Goal: Contribute content

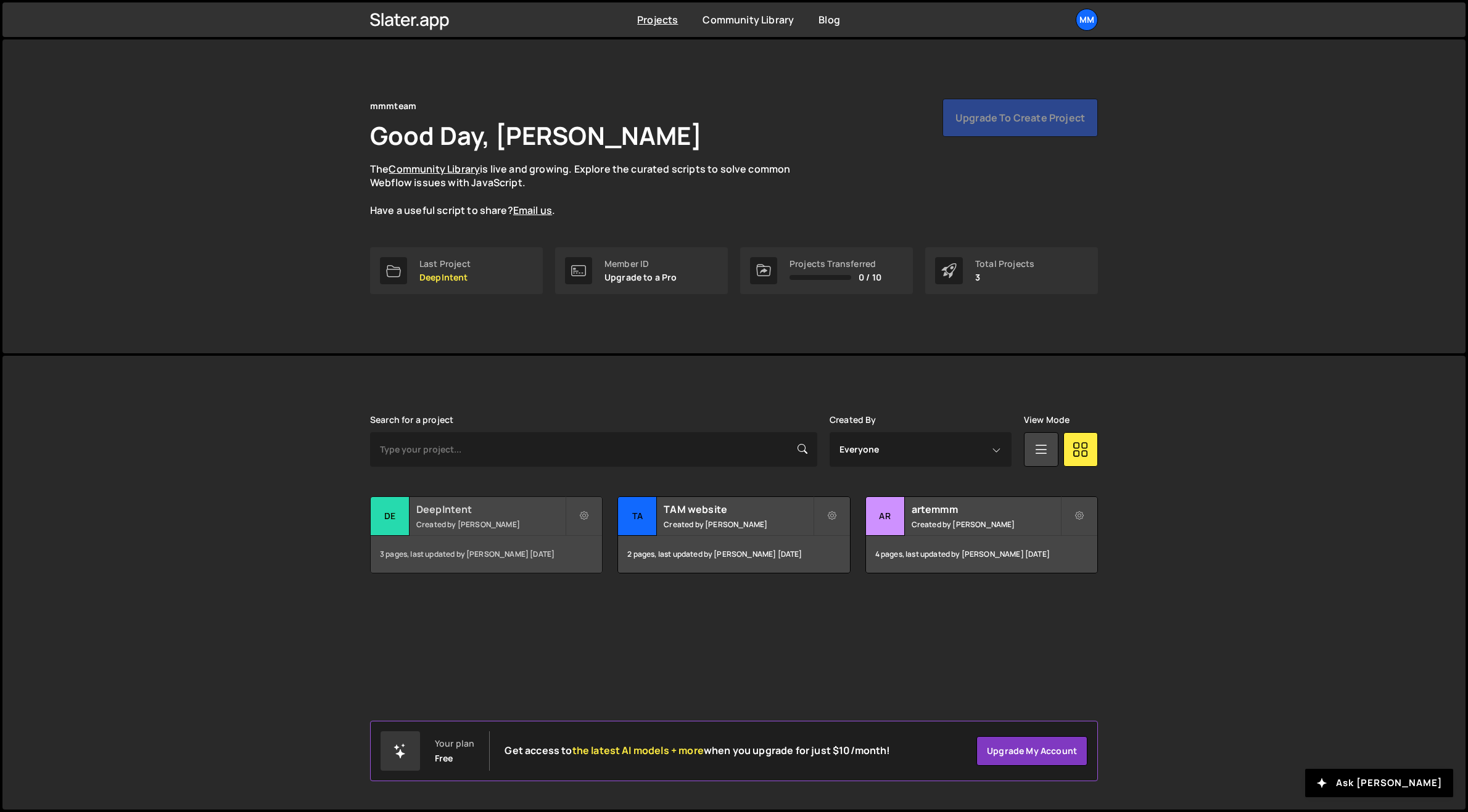
click at [479, 515] on h2 "DeepIntent" at bounding box center [491, 509] width 149 height 13
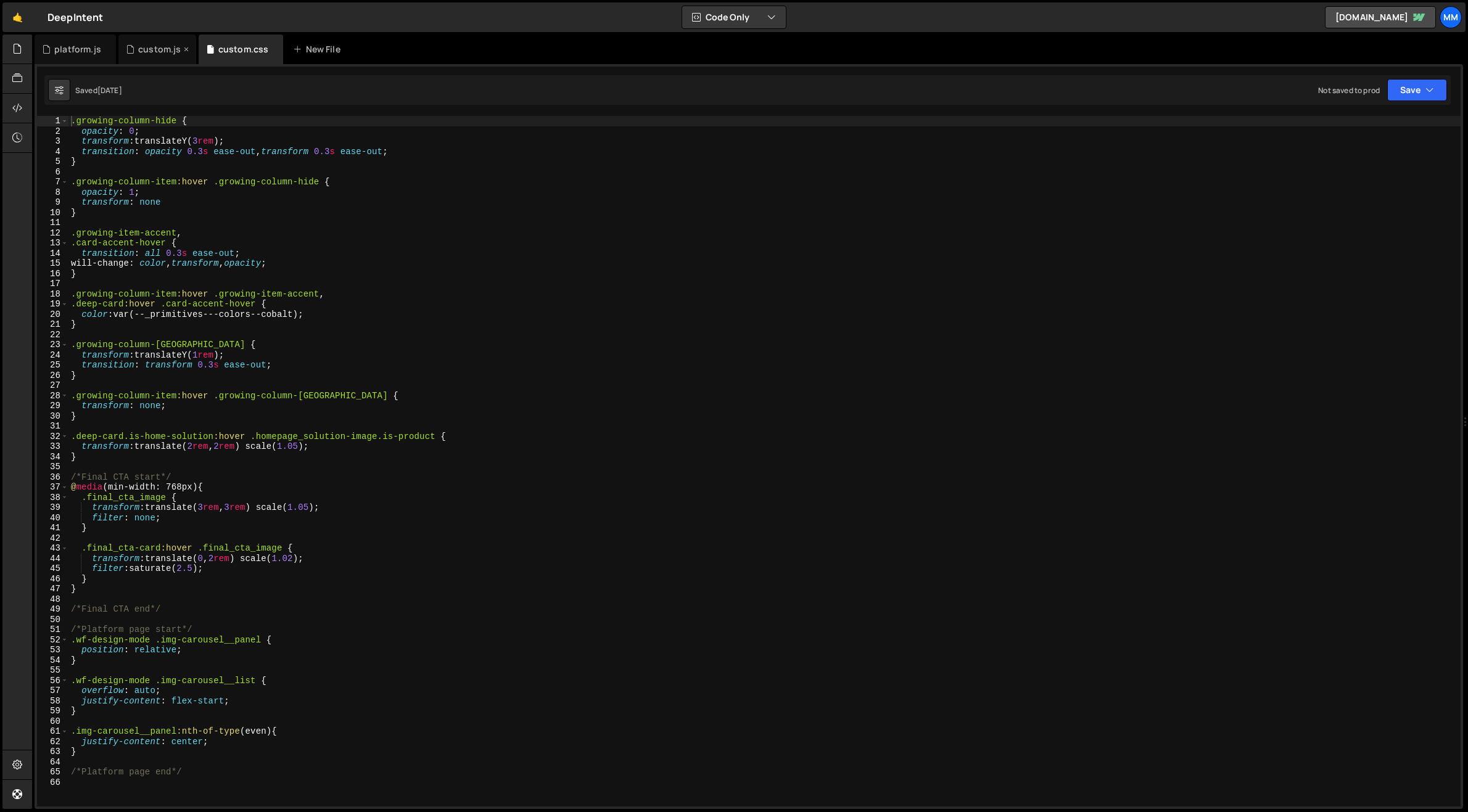
click at [136, 50] on div "custom.js" at bounding box center [153, 49] width 56 height 13
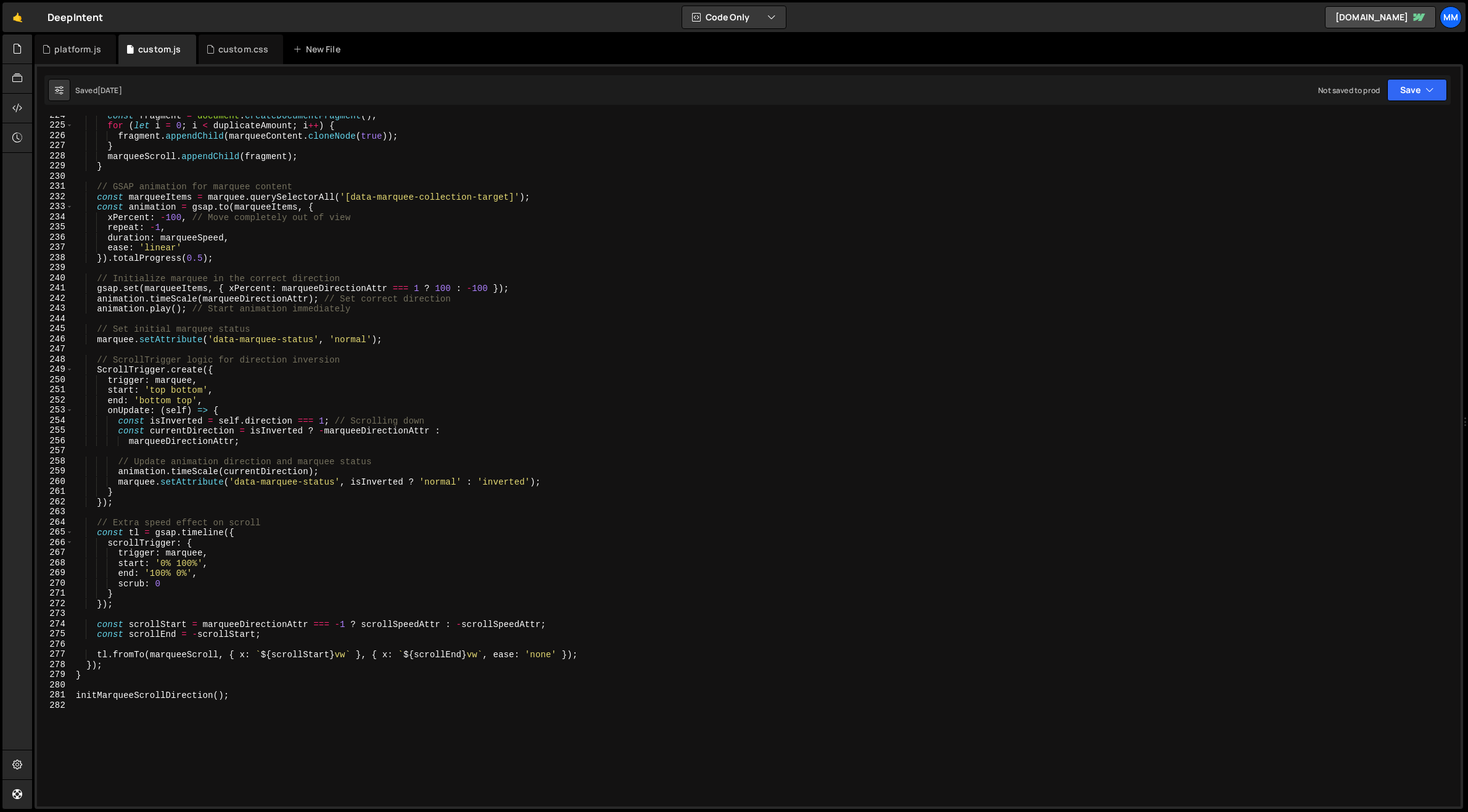
scroll to position [2520, 0]
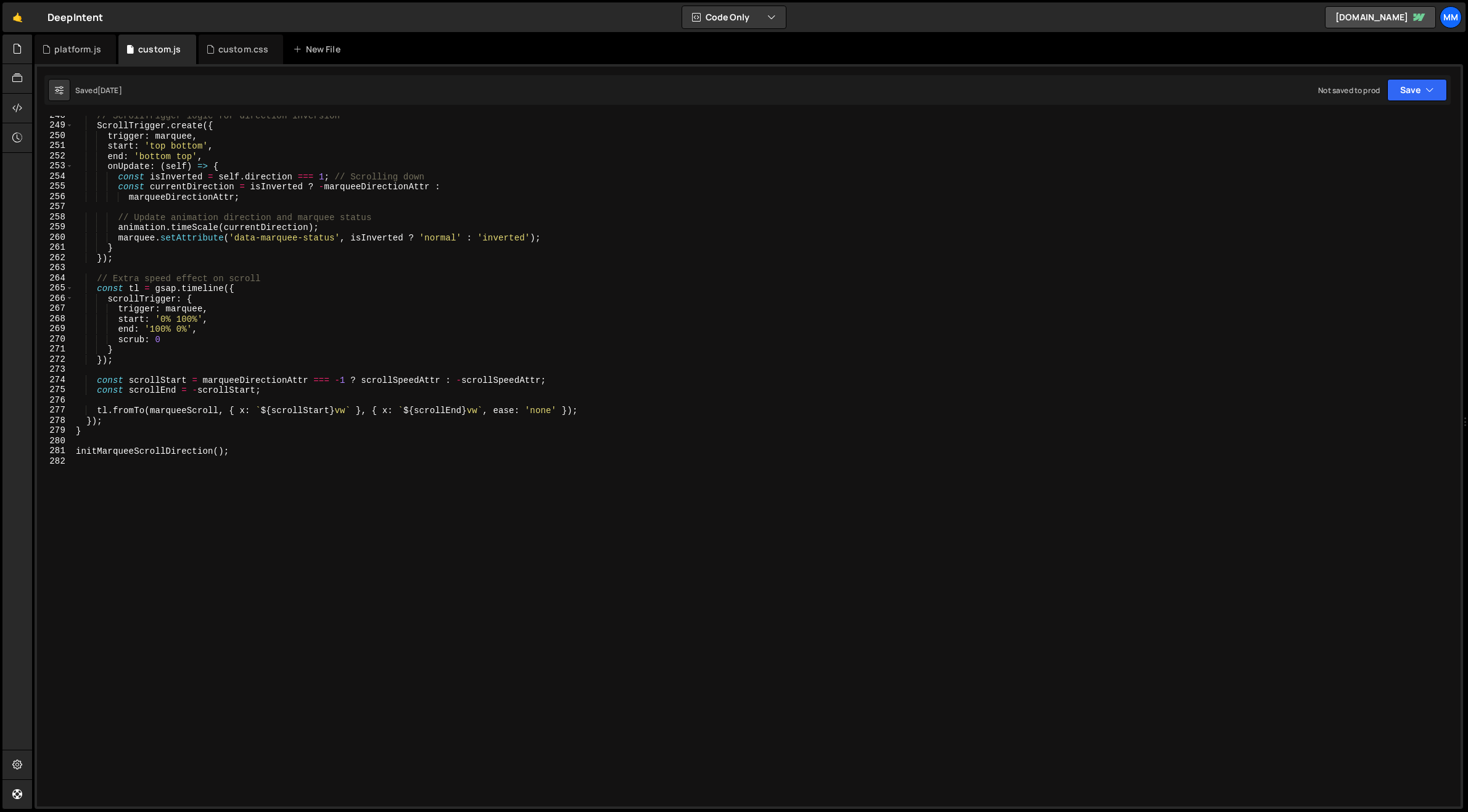
click at [259, 462] on div "// ScrollTrigger logic for direction inversion ScrollTrigger . create ({ trigge…" at bounding box center [765, 465] width 1383 height 711
click at [269, 451] on div "// ScrollTrigger logic for direction inversion ScrollTrigger . create ({ trigge…" at bounding box center [765, 465] width 1383 height 711
type textarea "initMarqueeScrollDirection();"
type textarea "// Transparent header"
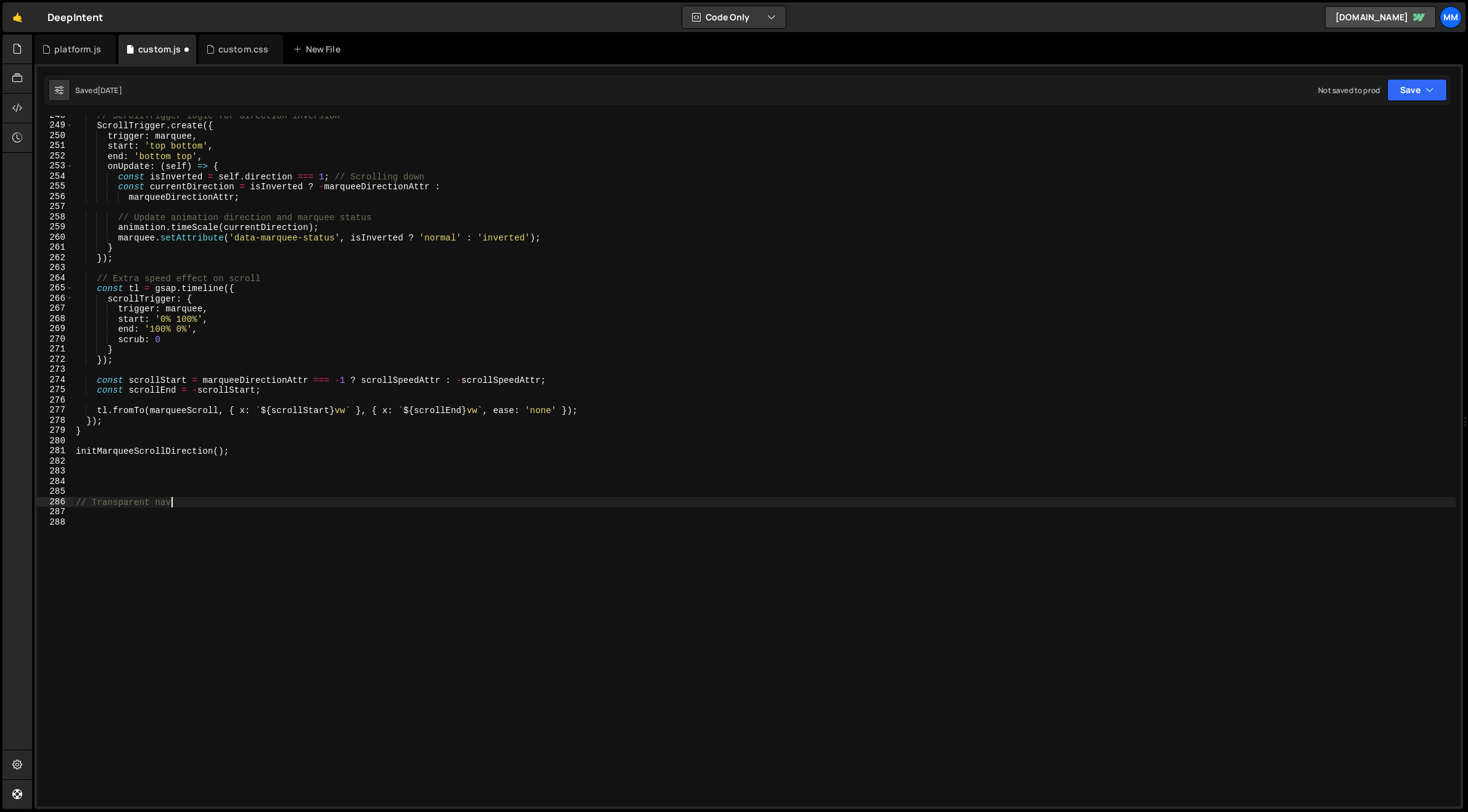
scroll to position [0, 6]
type textarea "// Transparent navigation on load"
type textarea "// End transparent navigation"
type textarea "// Transparent navigation start"
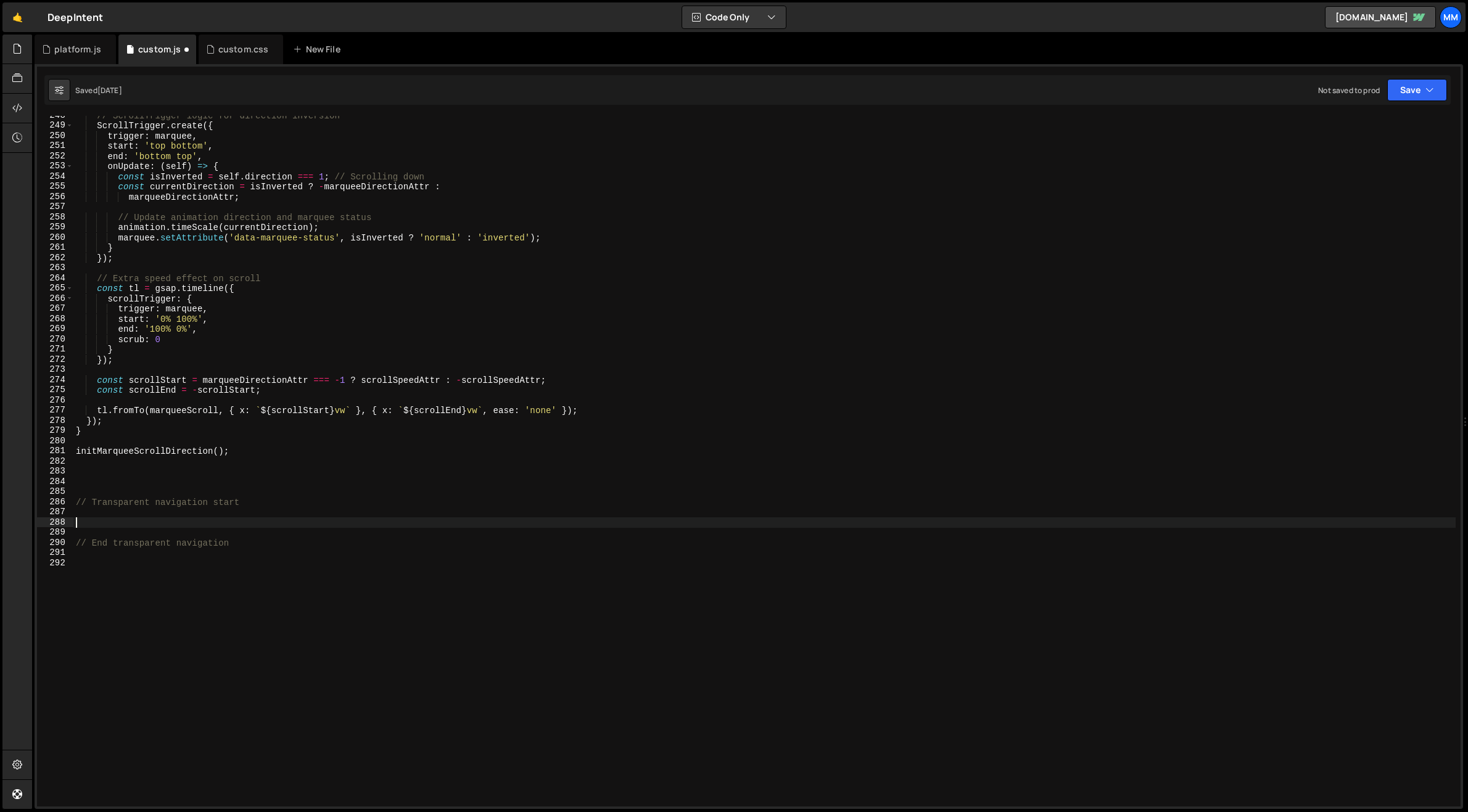
click at [101, 520] on div "// ScrollTrigger logic for direction inversion ScrollTrigger . create ({ trigge…" at bounding box center [765, 465] width 1383 height 711
click at [86, 526] on div "// ScrollTrigger logic for direction inversion ScrollTrigger . create ({ trigge…" at bounding box center [765, 465] width 1383 height 711
click at [261, 541] on div "// ScrollTrigger logic for direction inversion ScrollTrigger . create ({ trigge…" at bounding box center [765, 465] width 1383 height 711
drag, startPoint x: 117, startPoint y: 544, endPoint x: 91, endPoint y: 547, distance: 26.2
click at [91, 547] on div "// ScrollTrigger logic for direction inversion ScrollTrigger . create ({ trigge…" at bounding box center [765, 465] width 1383 height 711
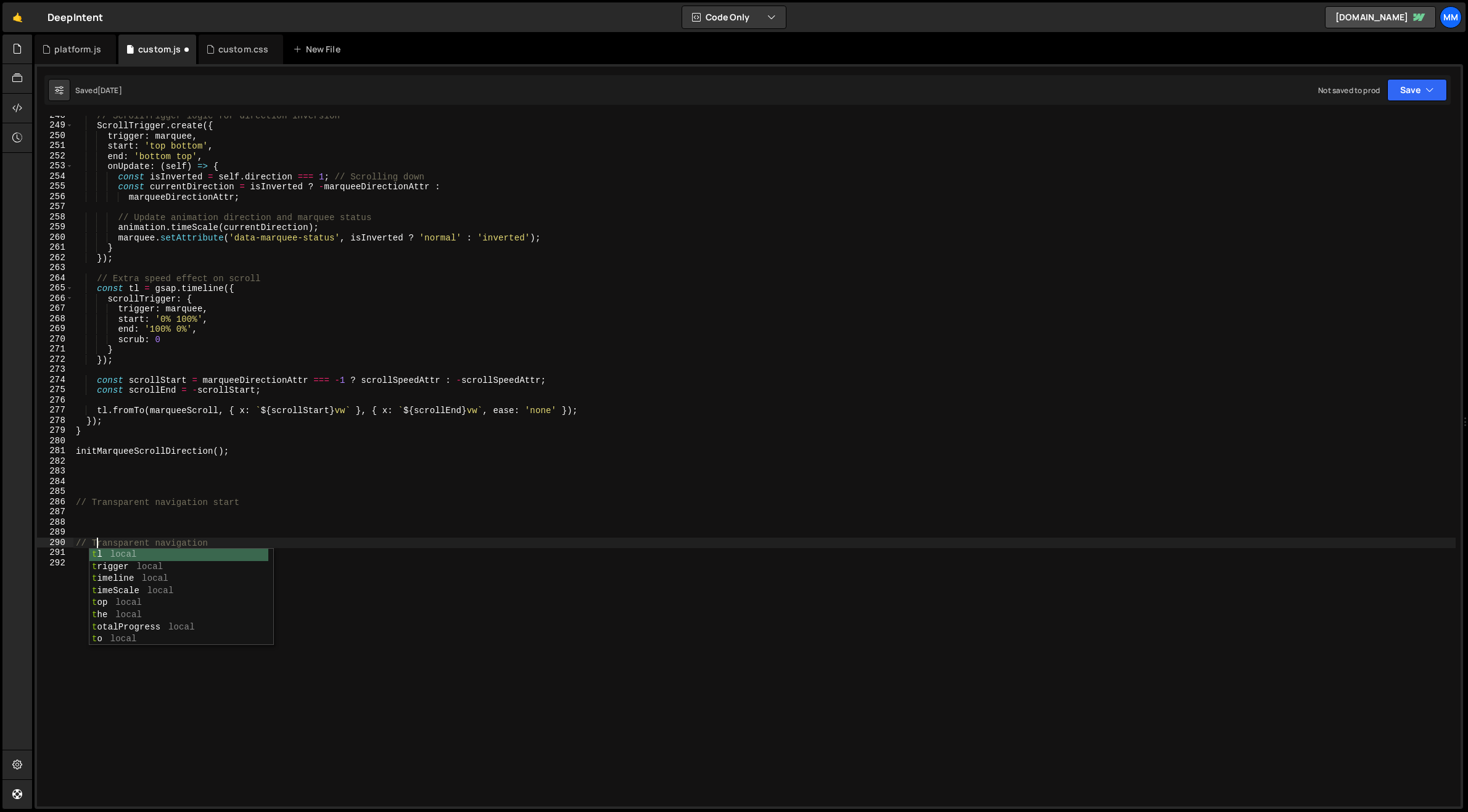
click at [241, 541] on div "// ScrollTrigger logic for direction inversion ScrollTrigger . create ({ trigge…" at bounding box center [765, 465] width 1383 height 711
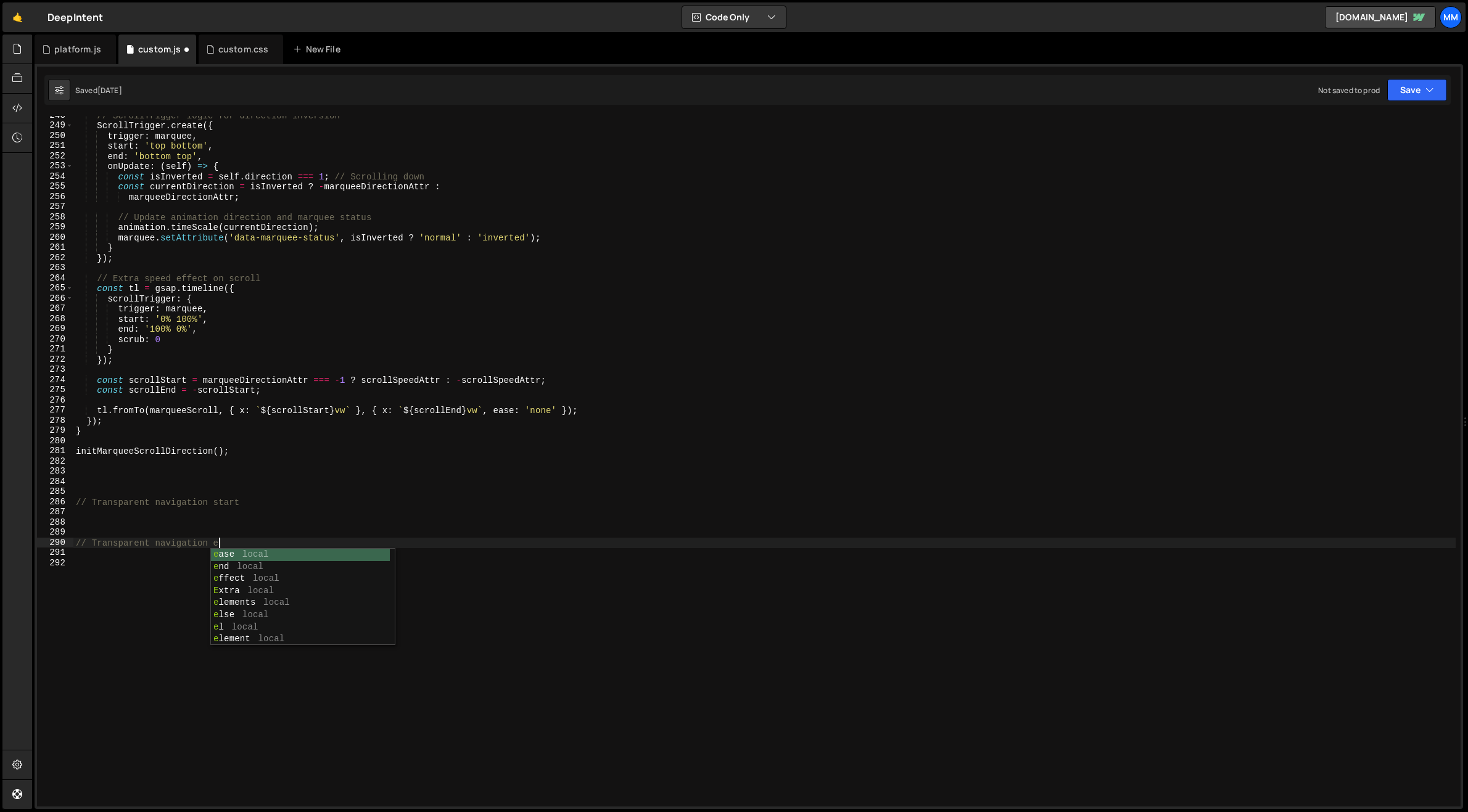
type textarea "// Transparent navigation end"
click at [146, 520] on div "// ScrollTrigger logic for direction inversion ScrollTrigger . create ({ trigge…" at bounding box center [765, 465] width 1383 height 711
click at [174, 523] on div "// ScrollTrigger logic for direction inversion ScrollTrigger . create ({ trigge…" at bounding box center [765, 465] width 1383 height 711
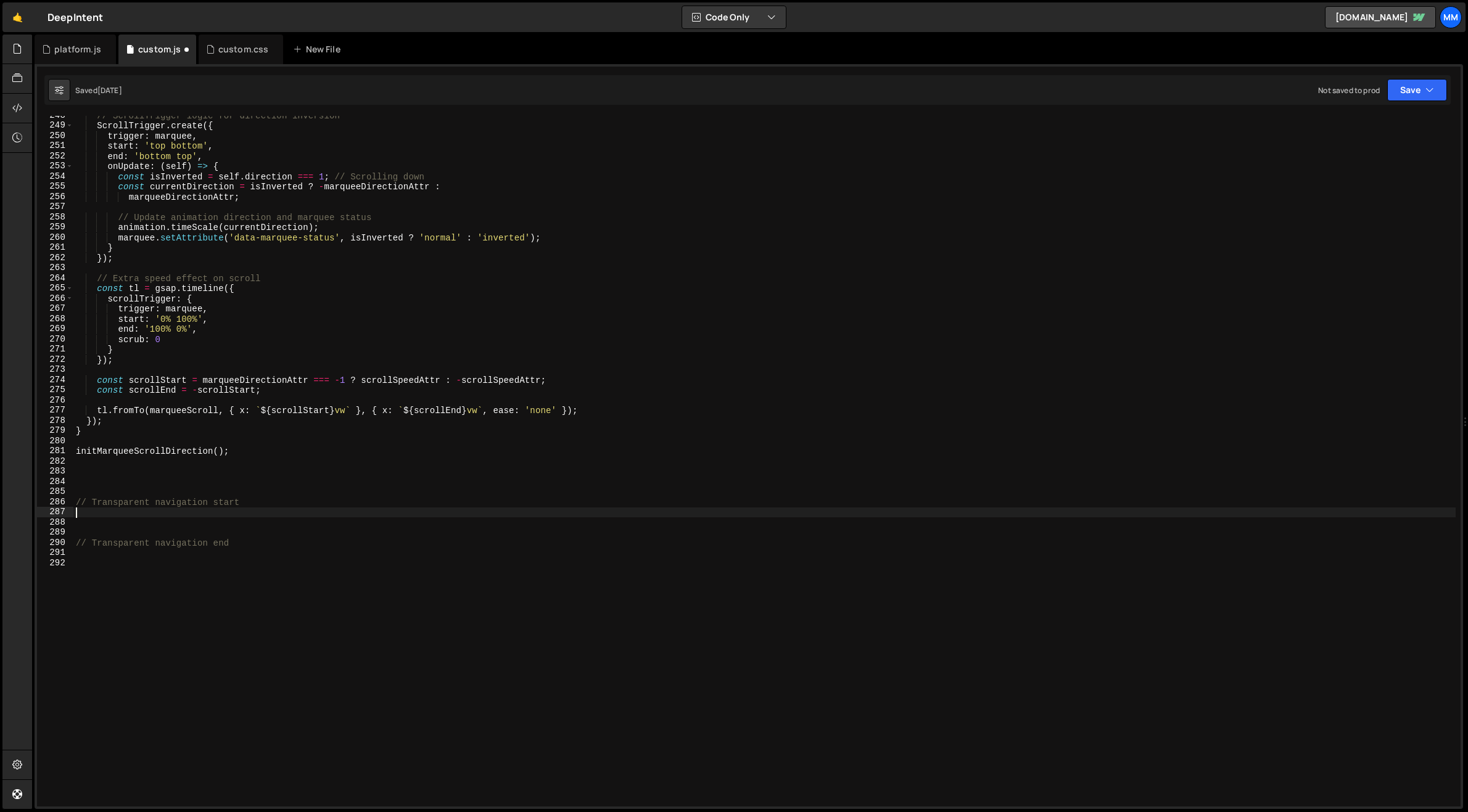
click at [130, 515] on div "// ScrollTrigger logic for direction inversion ScrollTrigger . create ({ trigge…" at bounding box center [765, 465] width 1383 height 711
click at [116, 524] on div "// ScrollTrigger logic for direction inversion ScrollTrigger . create ({ trigge…" at bounding box center [765, 465] width 1383 height 711
click at [87, 522] on div "// ScrollTrigger logic for direction inversion ScrollTrigger . create ({ trigge…" at bounding box center [765, 465] width 1383 height 711
paste textarea "}"
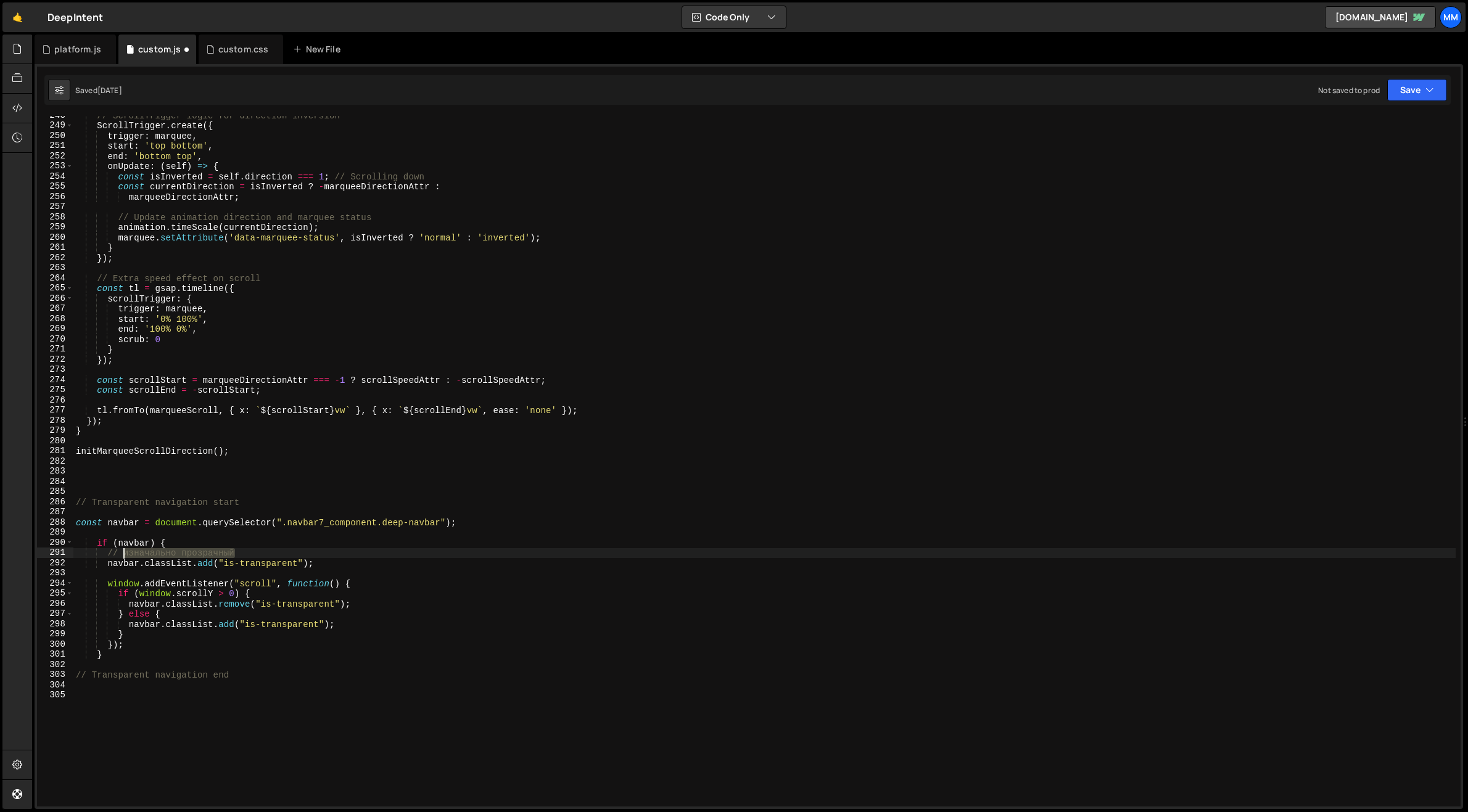
drag, startPoint x: 240, startPoint y: 549, endPoint x: 124, endPoint y: 552, distance: 116.0
click at [124, 552] on div "// ScrollTrigger logic for direction inversion ScrollTrigger . create ({ trigge…" at bounding box center [765, 465] width 1383 height 711
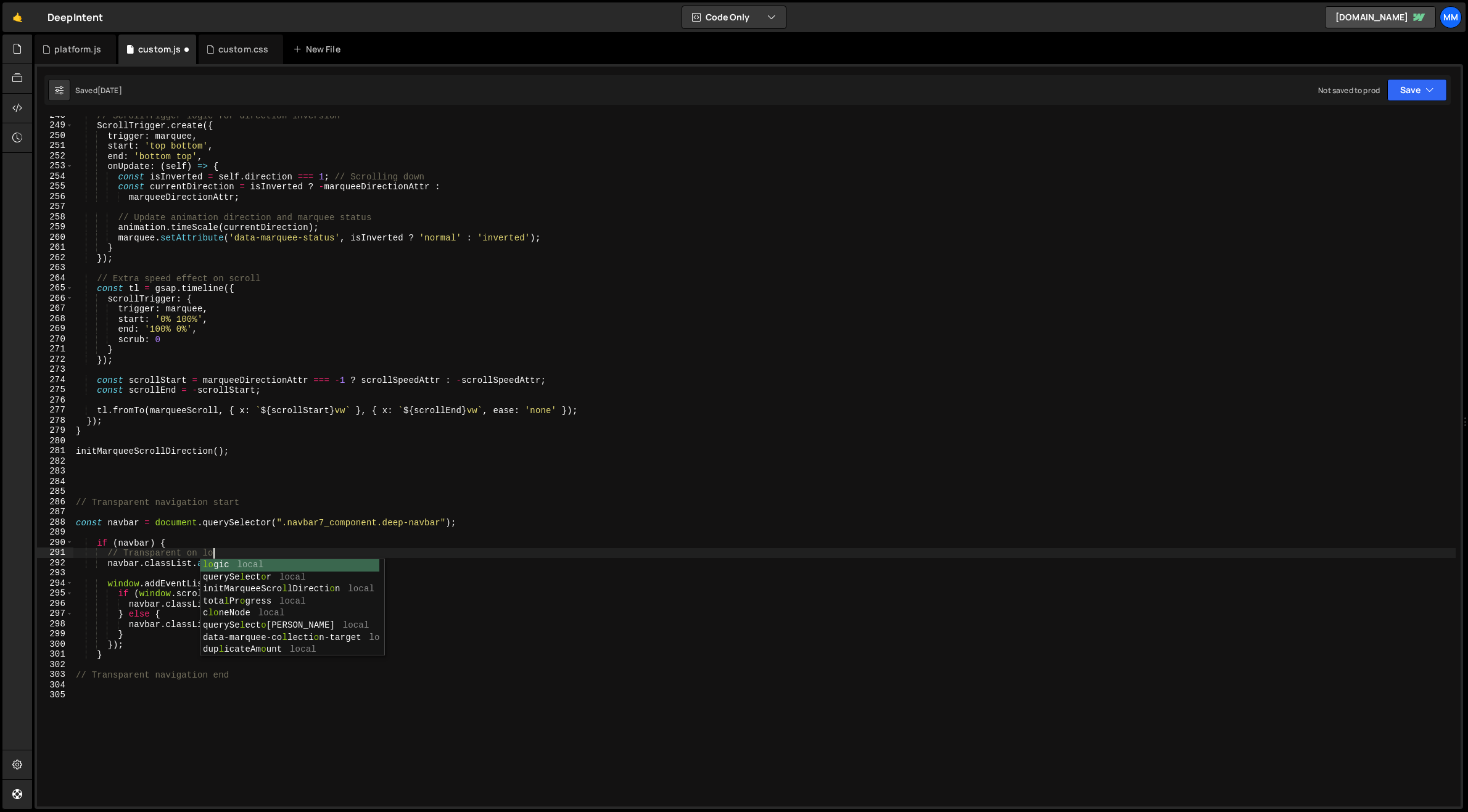
scroll to position [0, 9]
click at [232, 590] on div "// ScrollTrigger logic for direction inversion ScrollTrigger . create ({ trigge…" at bounding box center [765, 465] width 1383 height 711
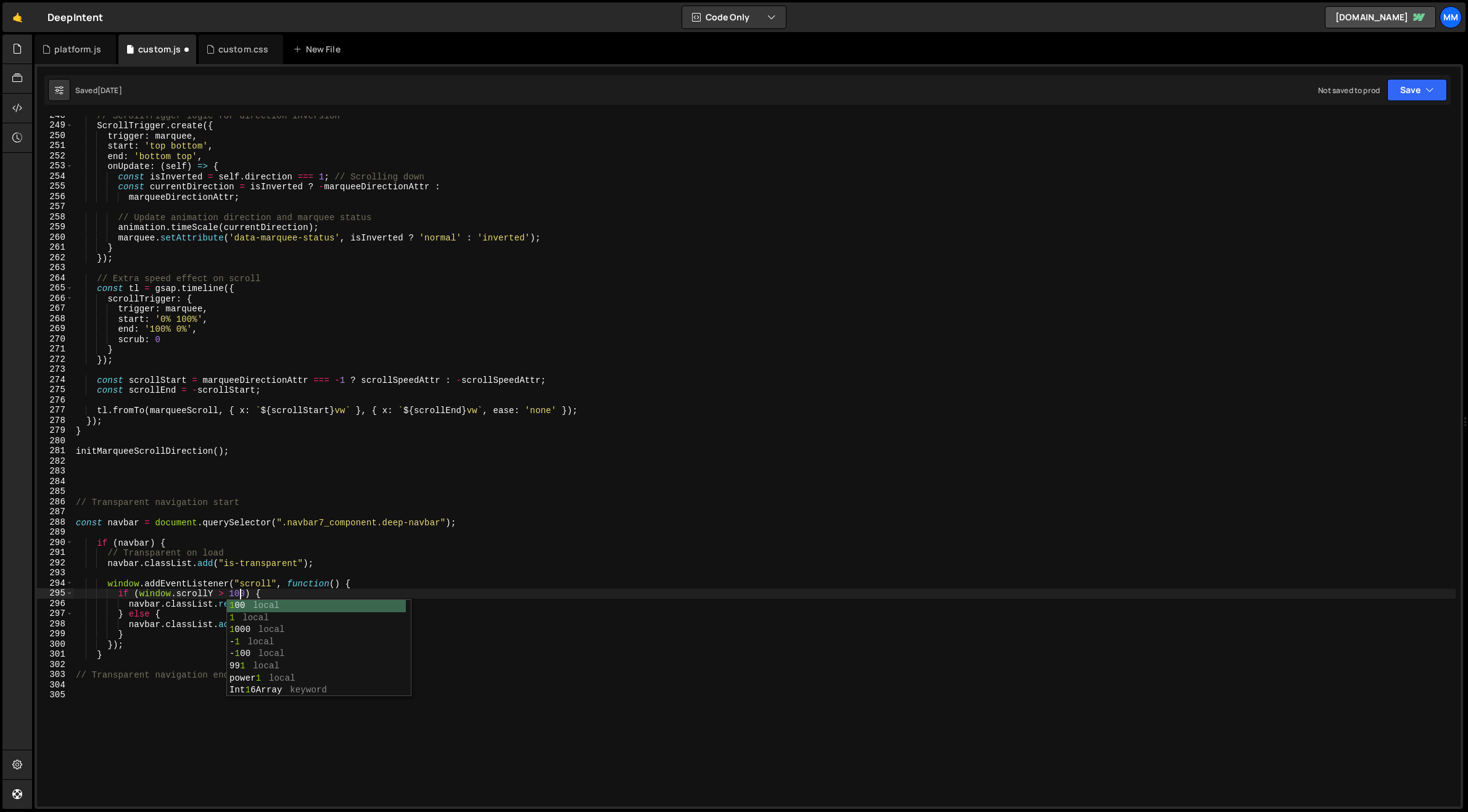
scroll to position [0, 11]
click at [169, 645] on div "// ScrollTrigger logic for direction inversion ScrollTrigger . create ({ trigge…" at bounding box center [765, 465] width 1383 height 711
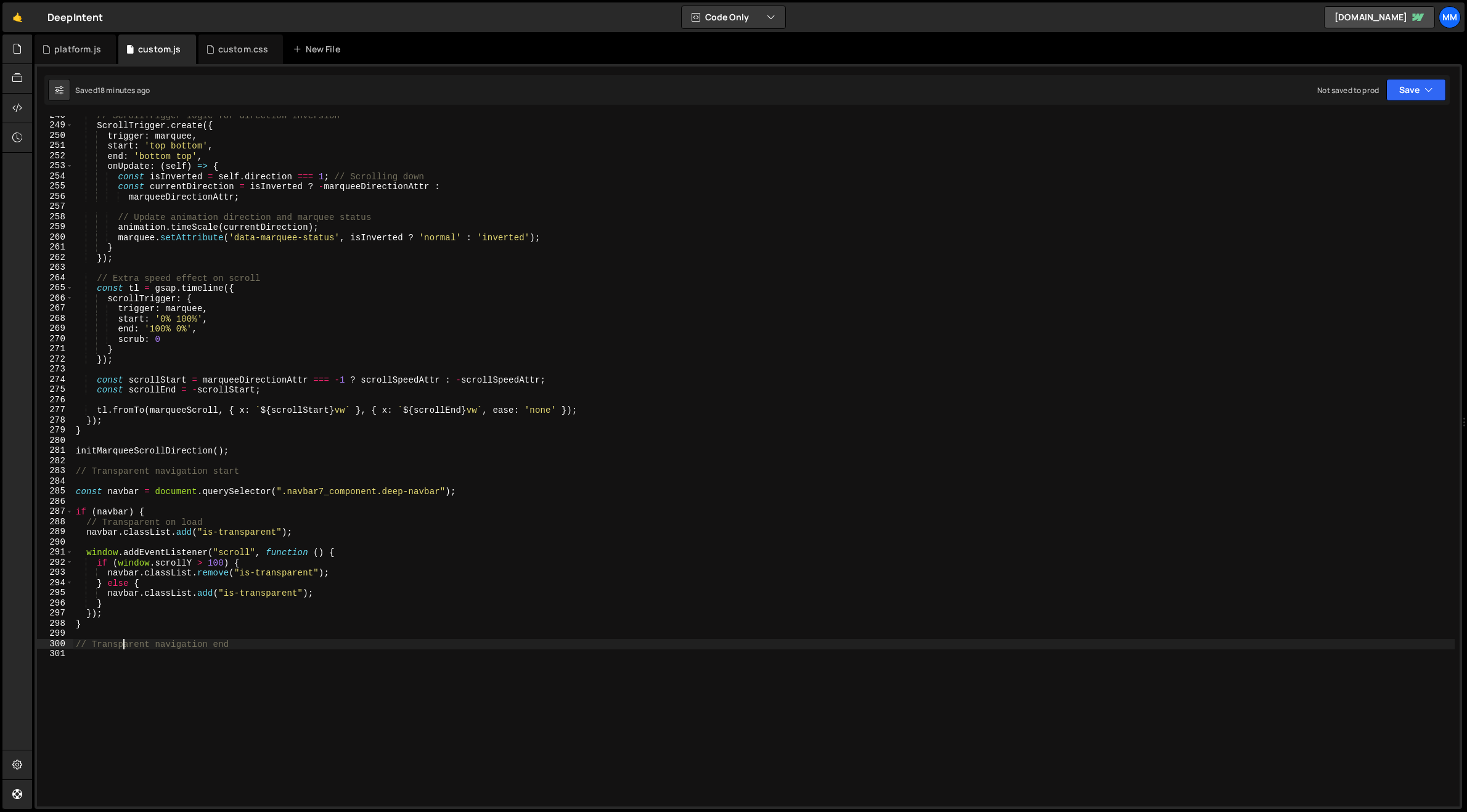
click at [132, 607] on div "// ScrollTrigger logic for direction inversion ScrollTrigger . create ({ trigge…" at bounding box center [764, 466] width 1382 height 711
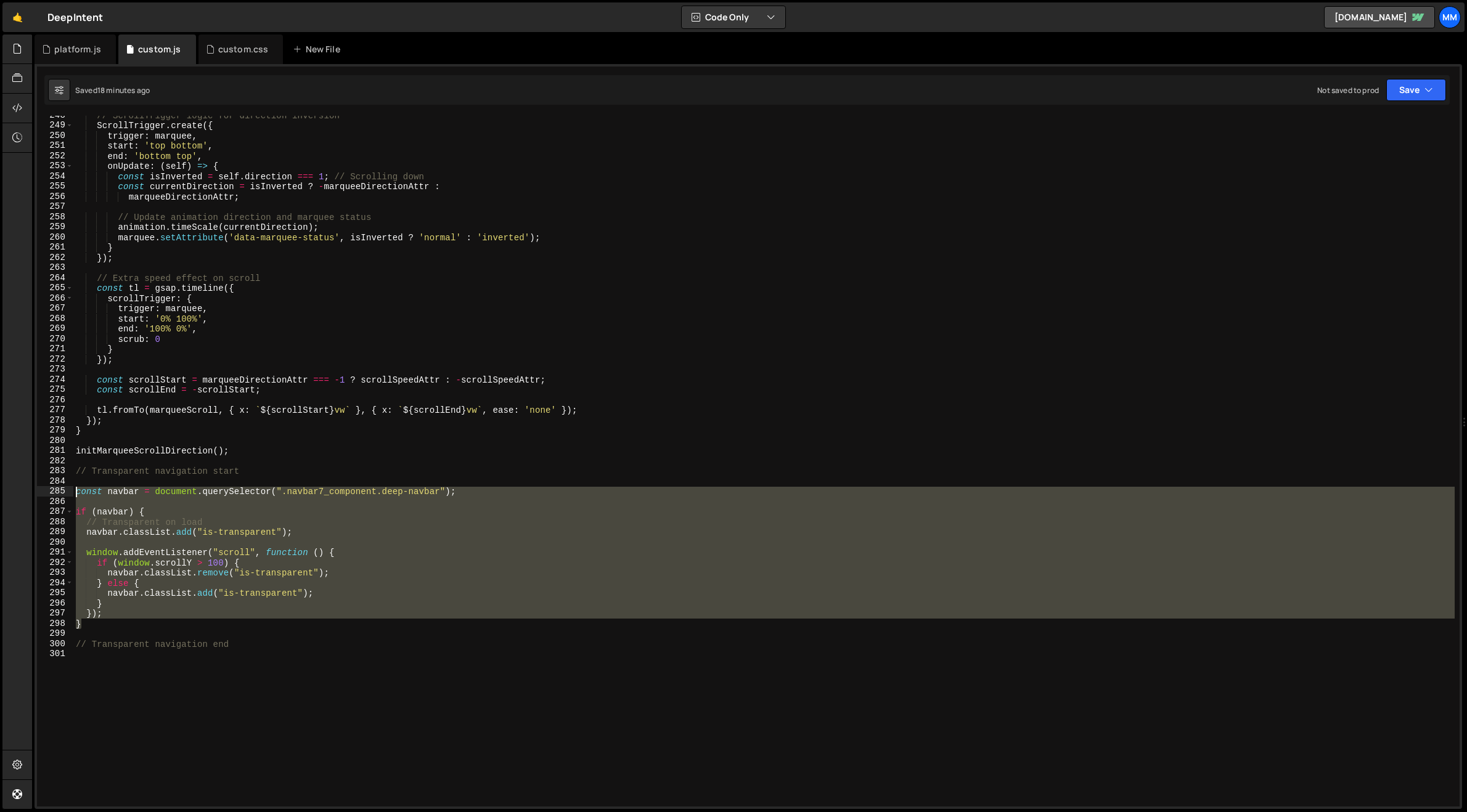
drag, startPoint x: 94, startPoint y: 624, endPoint x: 68, endPoint y: 491, distance: 135.5
click at [68, 491] on div "} 248 249 250 251 252 253 254 255 256 257 258 259 260 261 262 263 264 265 266 2…" at bounding box center [748, 461] width 1423 height 691
paste textarea "});"
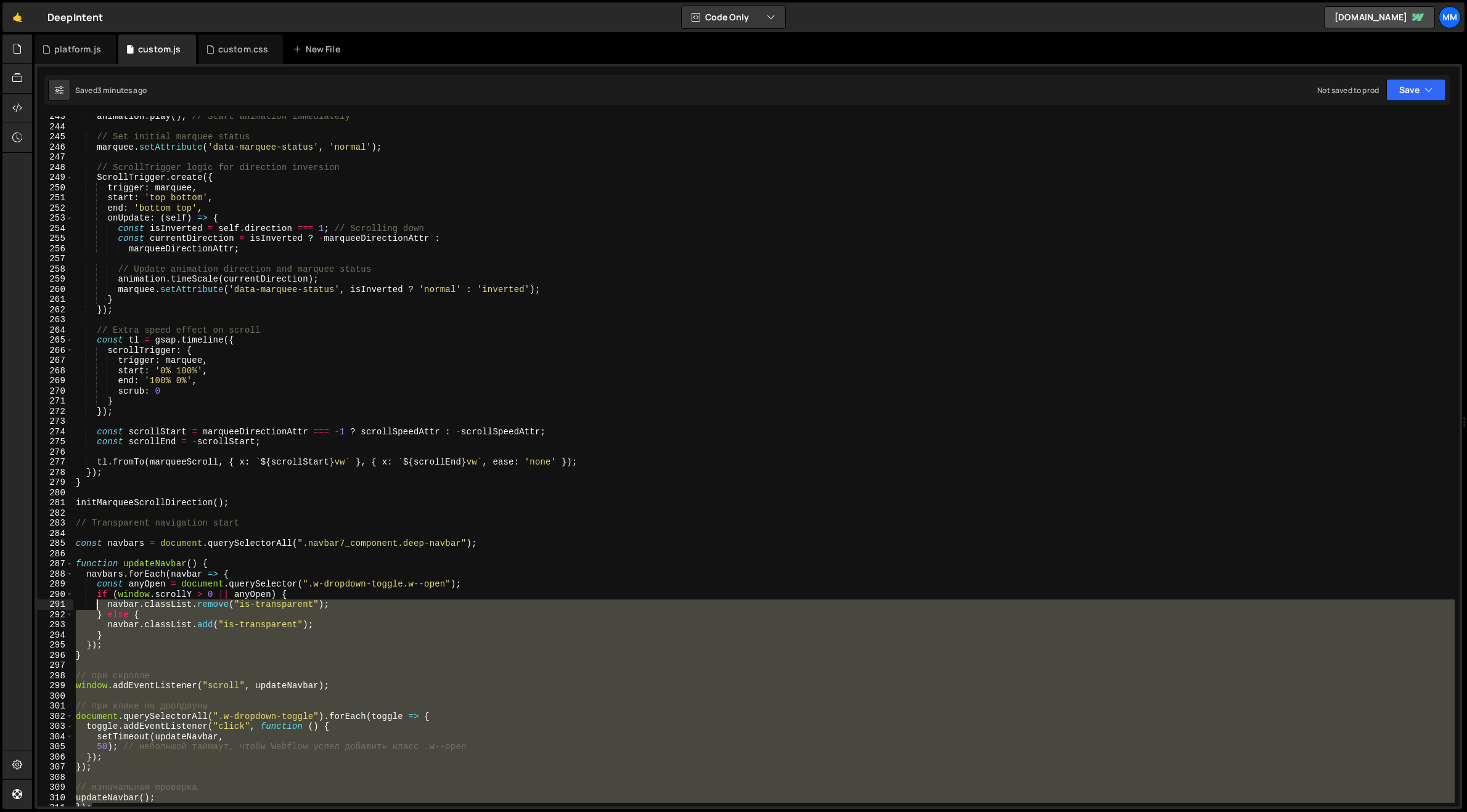
scroll to position [2463, 0]
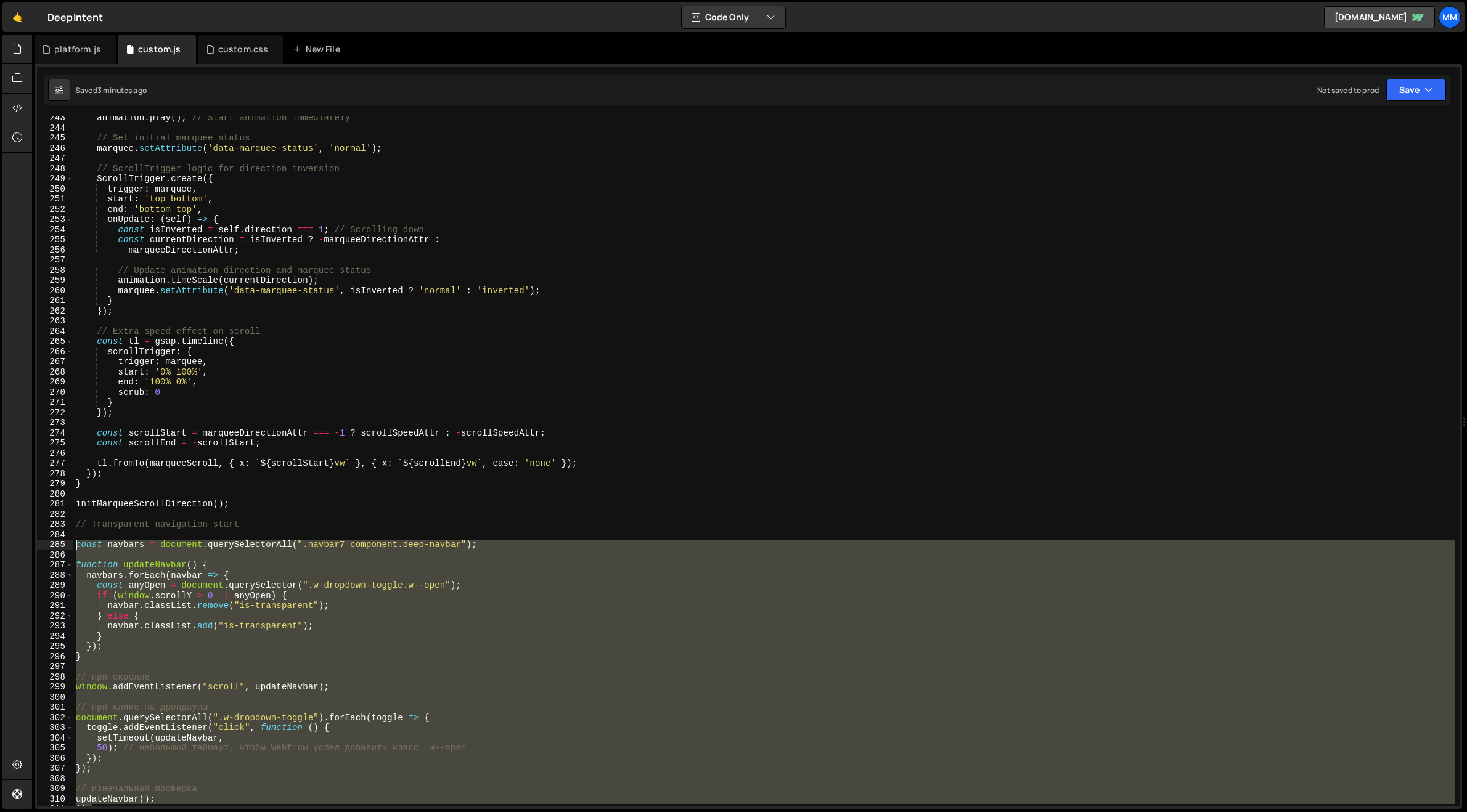
drag, startPoint x: 104, startPoint y: 753, endPoint x: 71, endPoint y: 543, distance: 212.6
click at [71, 543] on div "updateNavbar(); 243 244 245 246 247 248 249 250 251 252 253 254 255 256 257 258…" at bounding box center [748, 461] width 1423 height 691
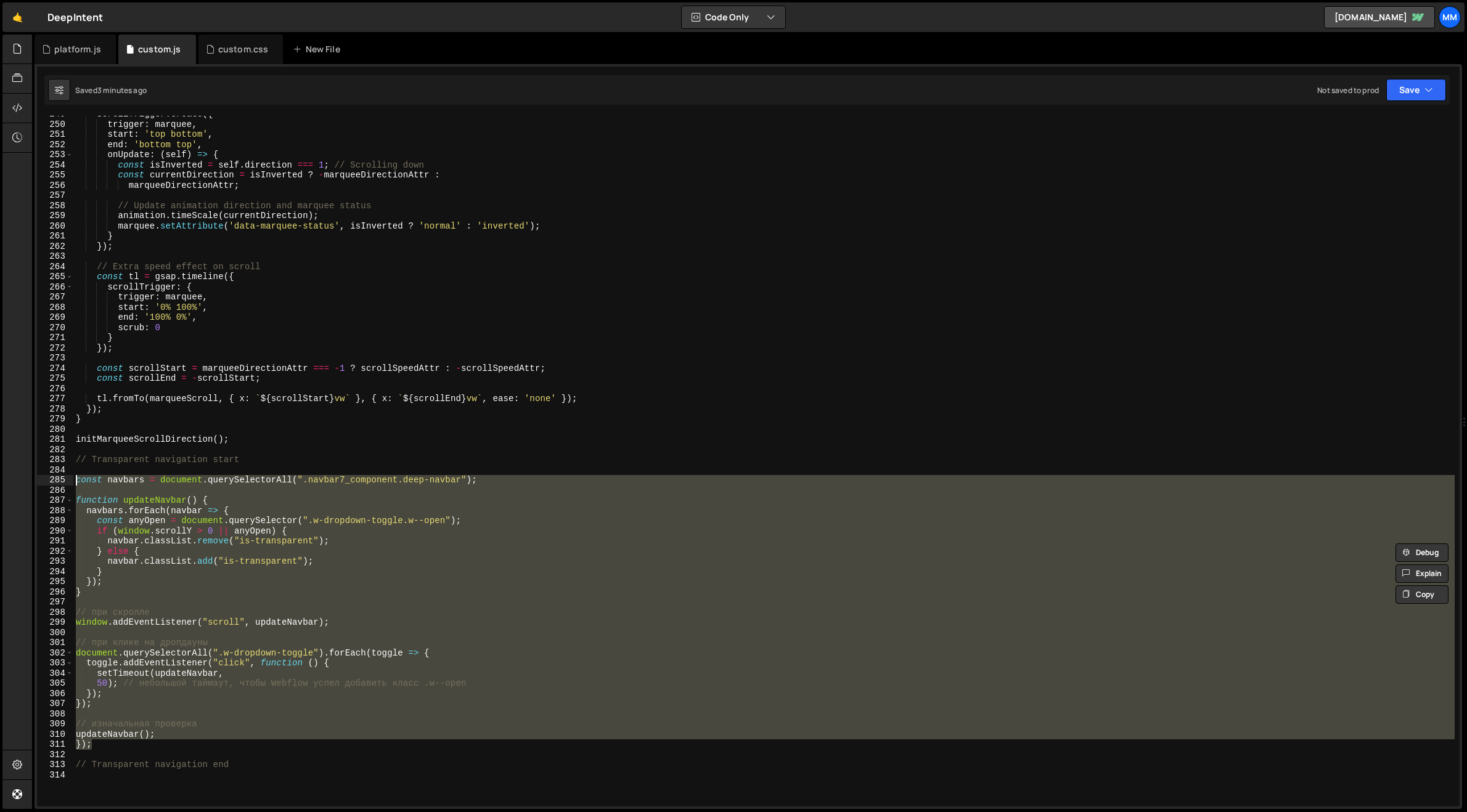
paste textarea "});"
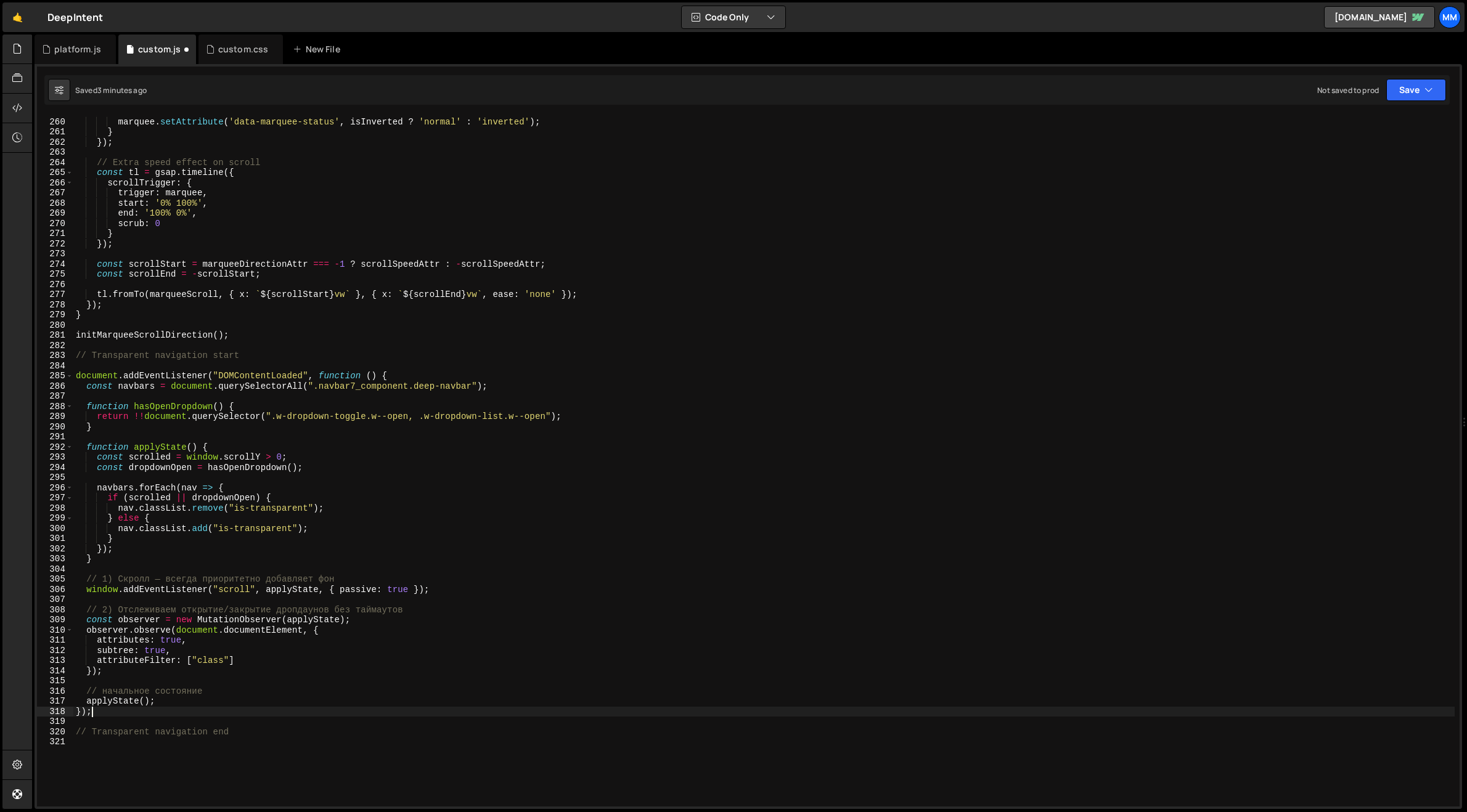
scroll to position [2637, 0]
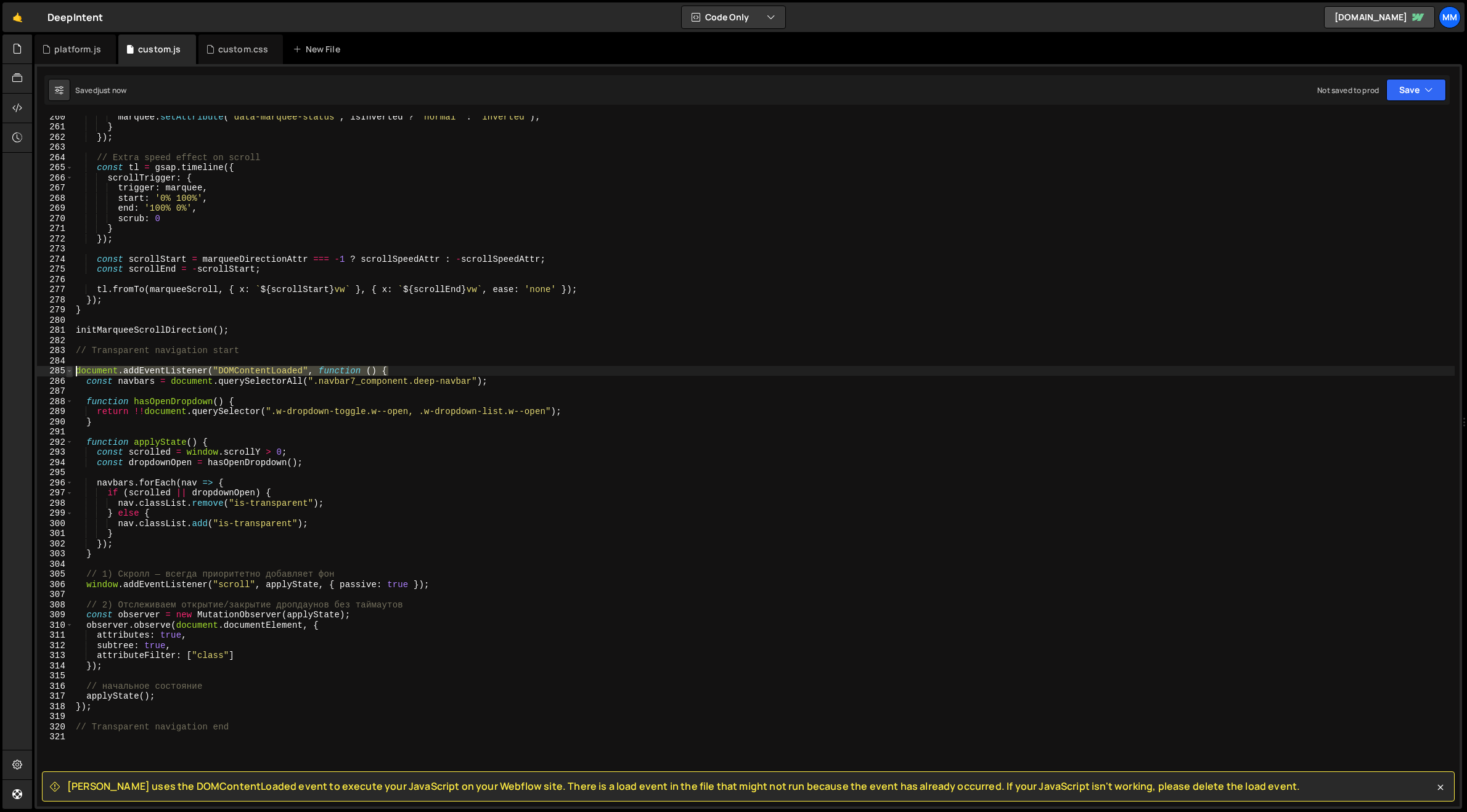
drag, startPoint x: 402, startPoint y: 368, endPoint x: 67, endPoint y: 371, distance: 335.0
click at [67, 371] on div "}); 260 261 262 263 264 265 266 267 268 269 270 271 272 273 274 275 276 277 278…" at bounding box center [748, 461] width 1423 height 691
type textarea "document.addEventListener("DOMContentLoaded", function () {"
drag, startPoint x: 98, startPoint y: 709, endPoint x: 48, endPoint y: 705, distance: 50.2
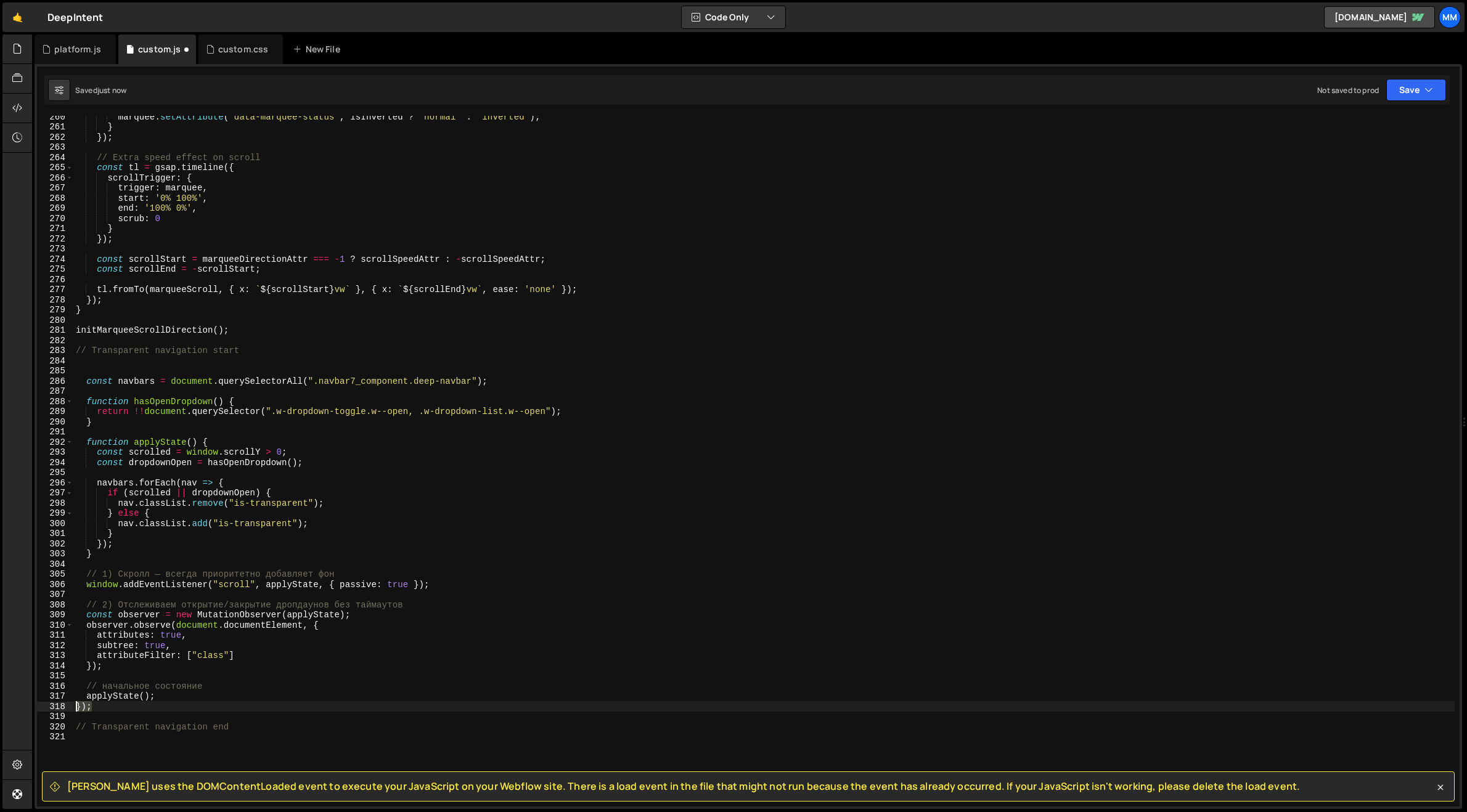
click at [48, 705] on div "260 261 262 263 264 265 266 267 268 269 270 271 272 273 274 275 276 277 278 279…" at bounding box center [748, 461] width 1423 height 691
type textarea "});"
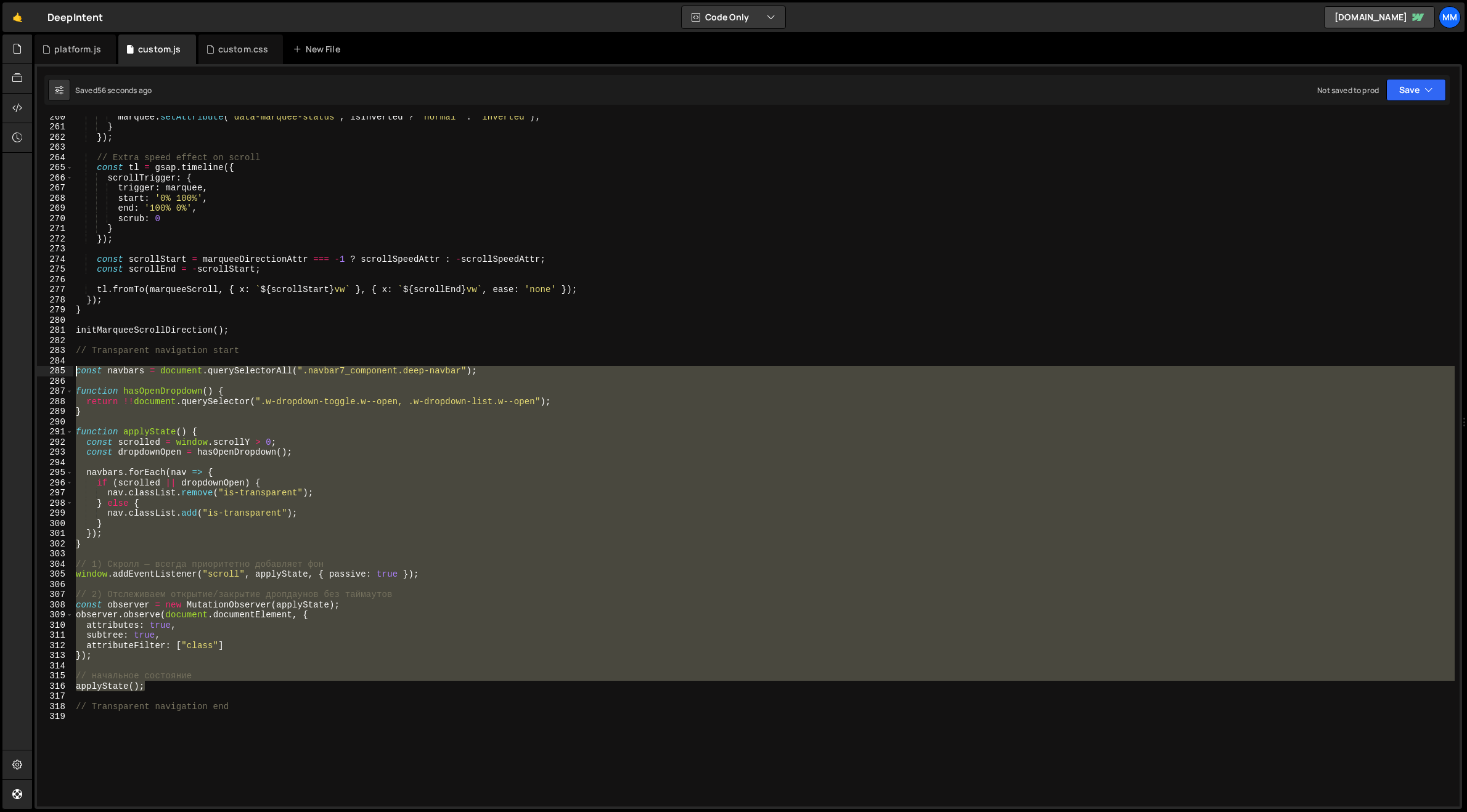
drag, startPoint x: 156, startPoint y: 684, endPoint x: 77, endPoint y: 371, distance: 322.8
click at [77, 371] on div "marquee . setAttribute ( 'data-marquee-status' , isInverted ? 'normal' : 'inver…" at bounding box center [764, 467] width 1382 height 711
paste textarea "});"
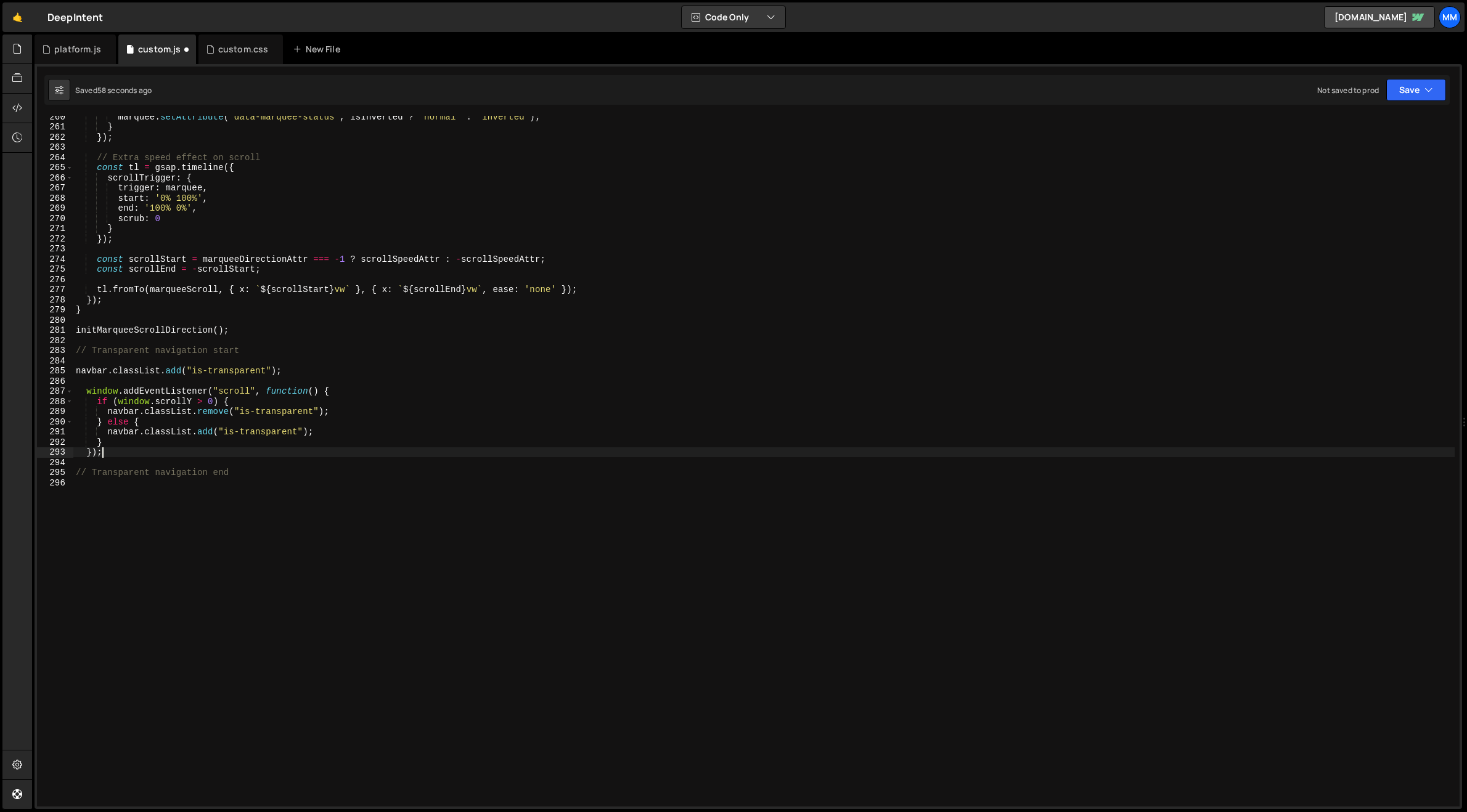
type textarea "});"
click at [206, 462] on div "marquee . setAttribute ( 'data-marquee-status' , isInverted ? 'normal' : 'inver…" at bounding box center [764, 467] width 1382 height 711
click at [119, 460] on div "marquee . setAttribute ( 'data-marquee-status' , isInverted ? 'normal' : 'inver…" at bounding box center [764, 467] width 1382 height 711
click at [118, 452] on div "marquee . setAttribute ( 'data-marquee-status' , isInverted ? 'normal' : 'inver…" at bounding box center [764, 467] width 1382 height 711
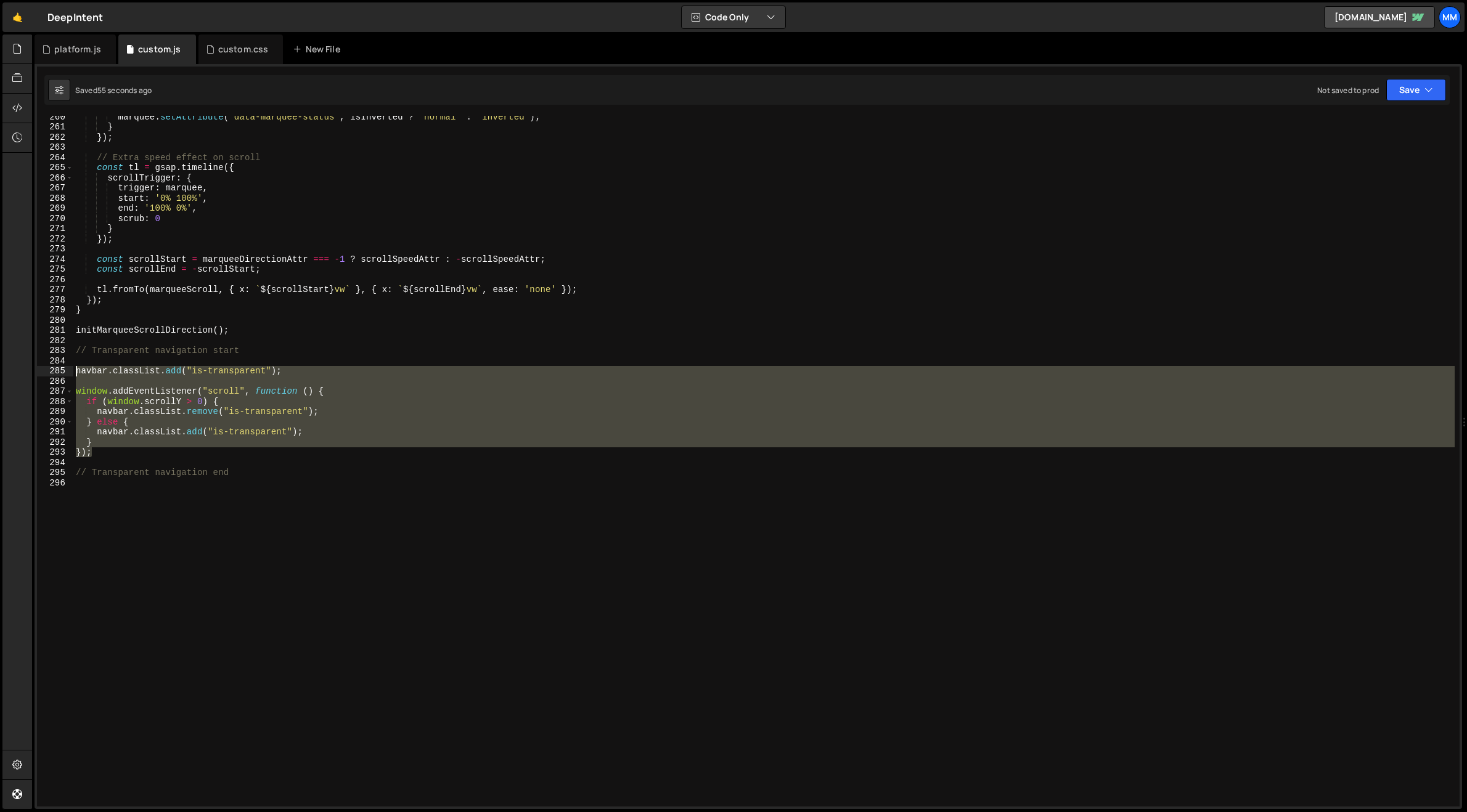
drag, startPoint x: 120, startPoint y: 453, endPoint x: 65, endPoint y: 370, distance: 99.6
click at [65, 370] on div "}); 260 261 262 263 264 265 266 267 268 269 270 271 272 273 274 275 276 277 278…" at bounding box center [748, 461] width 1423 height 691
paste textarea "}"
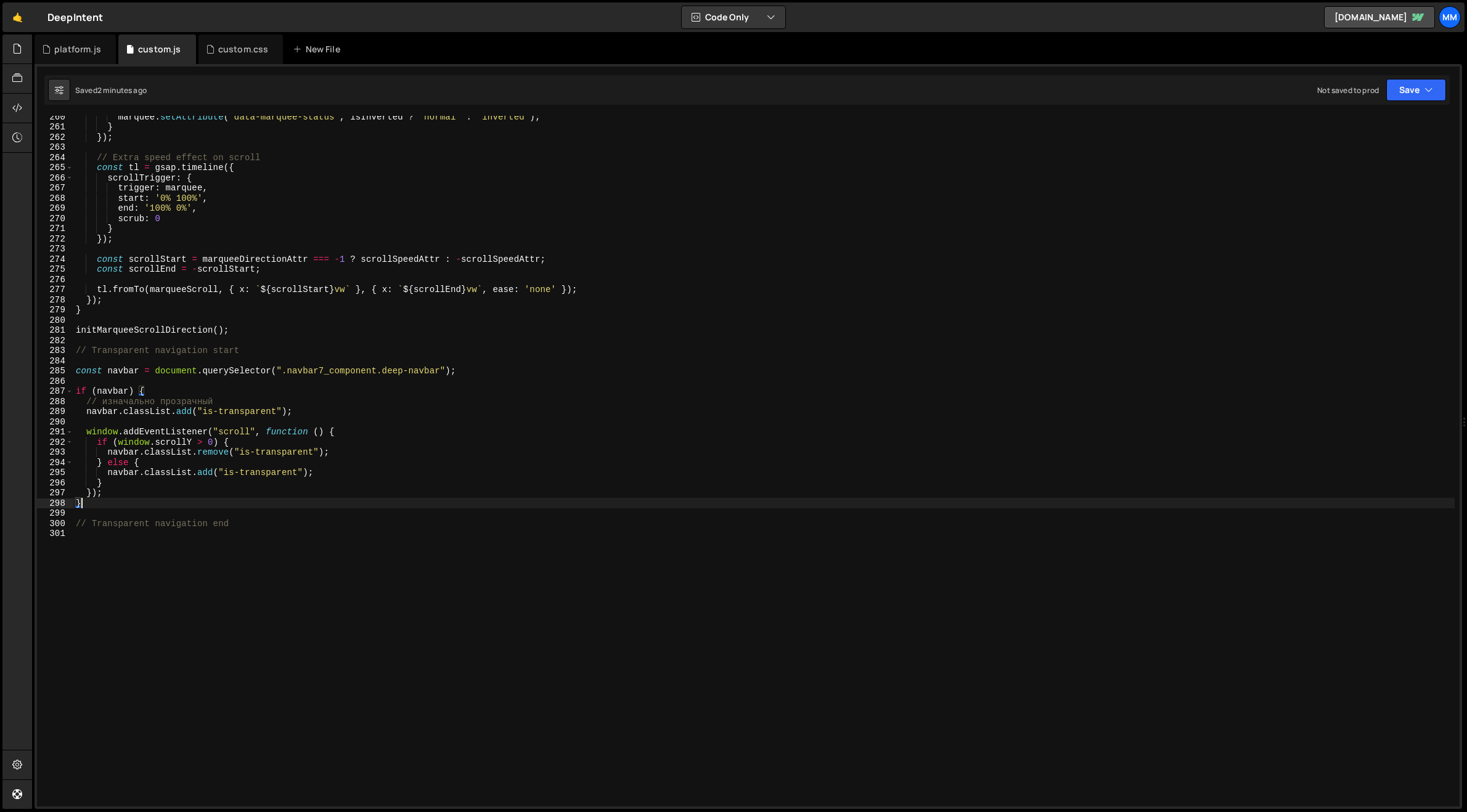
click at [95, 506] on div "marquee . setAttribute ( 'data-marquee-status' , isInverted ? 'normal' : 'inver…" at bounding box center [764, 467] width 1382 height 711
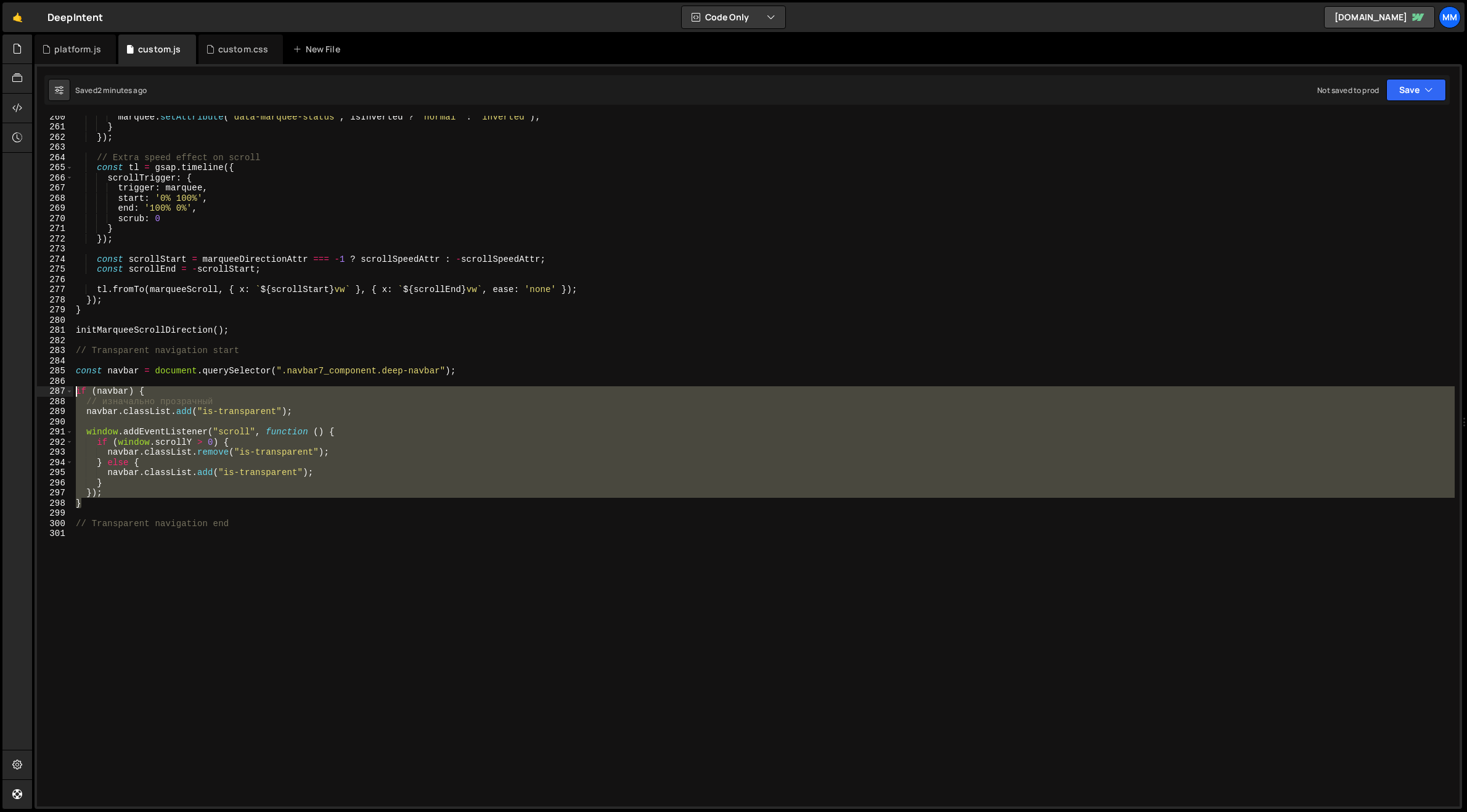
drag, startPoint x: 121, startPoint y: 506, endPoint x: 63, endPoint y: 392, distance: 127.9
click at [63, 392] on div "} 260 261 262 263 264 265 266 267 268 269 270 271 272 273 274 275 276 277 278 2…" at bounding box center [748, 461] width 1423 height 691
paste textarea "}"
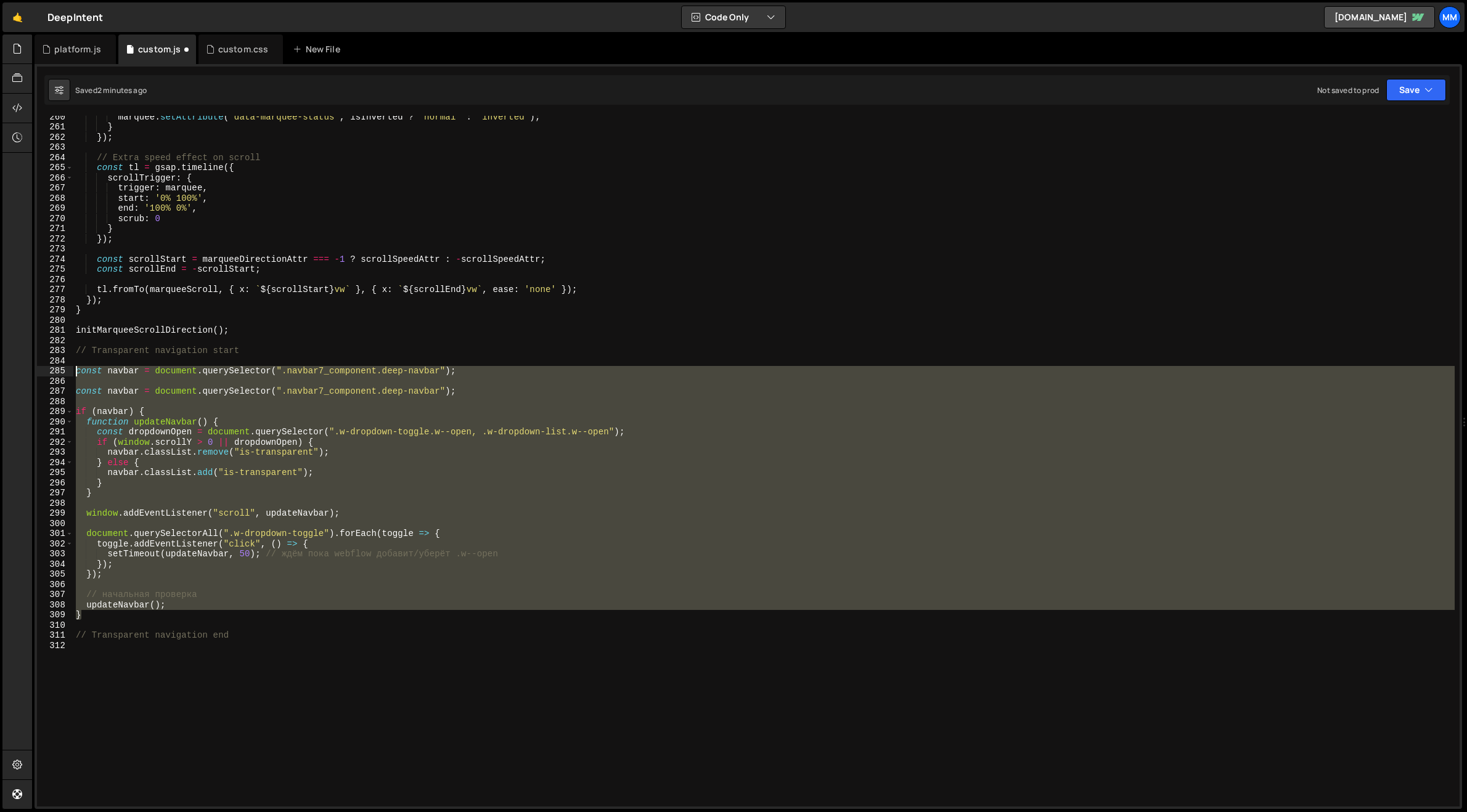
drag, startPoint x: 94, startPoint y: 613, endPoint x: 62, endPoint y: 370, distance: 245.1
click at [62, 370] on div "} 260 261 262 263 264 265 266 267 268 269 270 271 272 273 274 275 276 277 278 2…" at bounding box center [748, 461] width 1423 height 691
paste textarea "}"
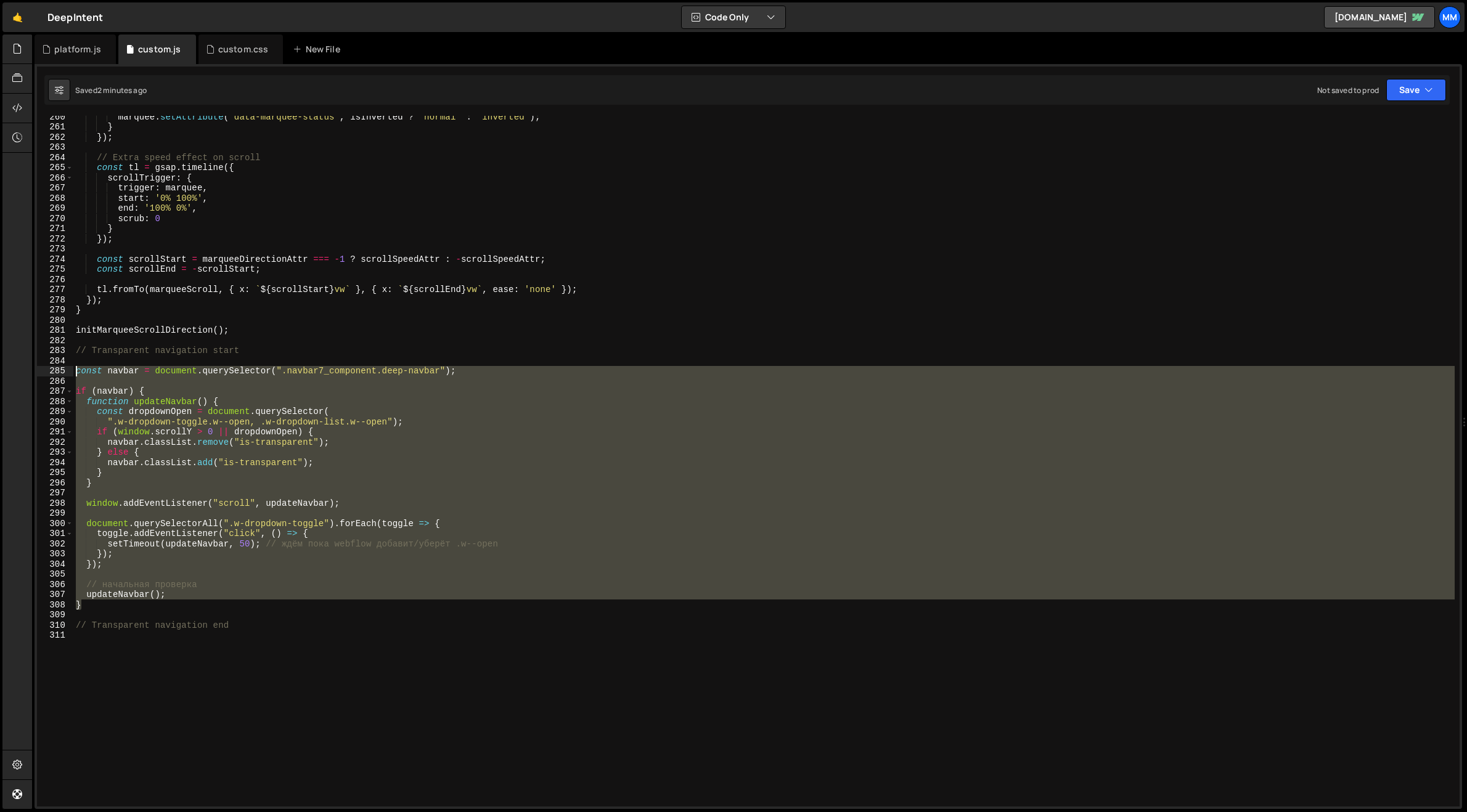
drag, startPoint x: 99, startPoint y: 604, endPoint x: 67, endPoint y: 372, distance: 234.2
click at [67, 372] on div "updateNavbar(); 260 261 262 263 264 265 266 267 268 269 270 271 272 273 274 275…" at bounding box center [748, 461] width 1423 height 691
paste textarea "}"
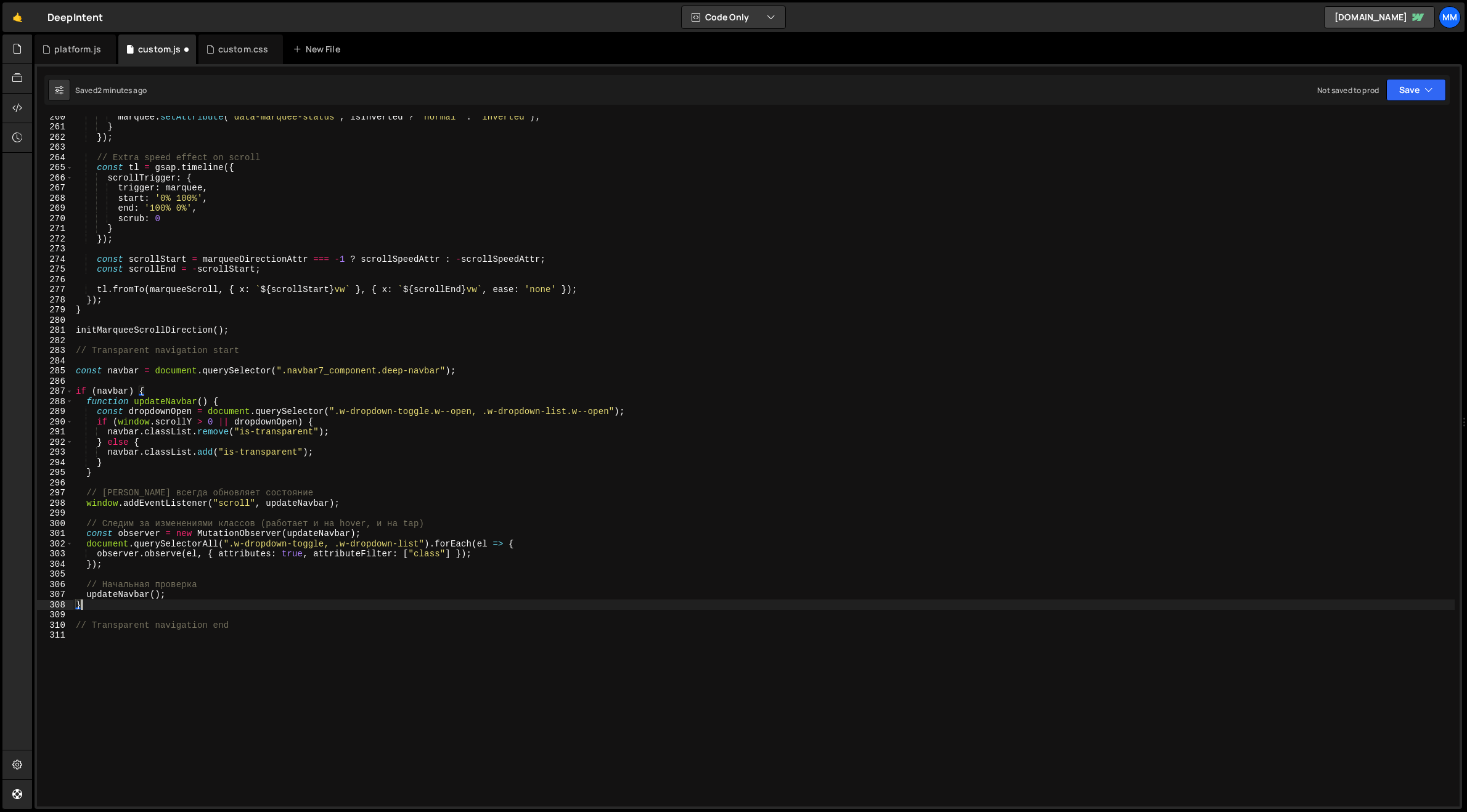
type textarea "updateNavbar();"
